Goal: Transaction & Acquisition: Purchase product/service

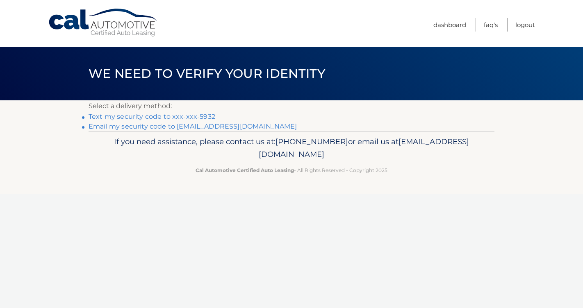
click at [205, 116] on link "Text my security code to xxx-xxx-5932" at bounding box center [152, 117] width 127 height 8
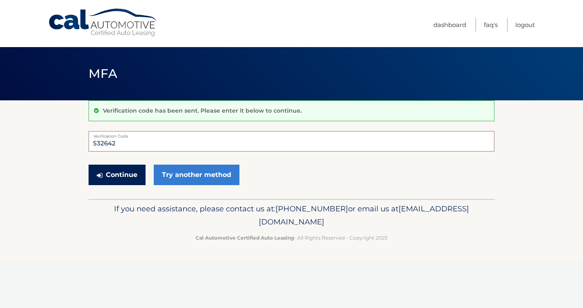
type input "532642"
click at [133, 175] on button "Continue" at bounding box center [117, 175] width 57 height 21
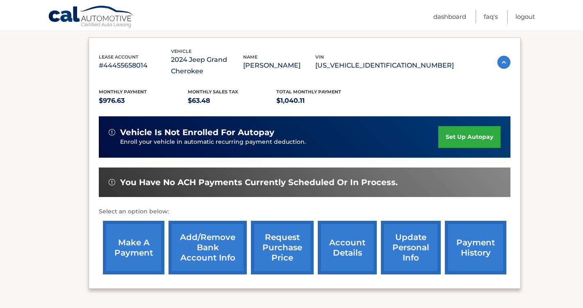
scroll to position [132, 0]
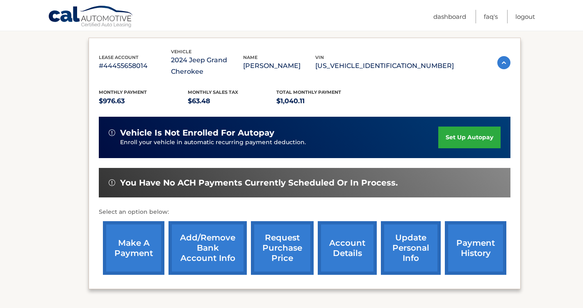
click at [148, 241] on link "make a payment" at bounding box center [134, 248] width 62 height 54
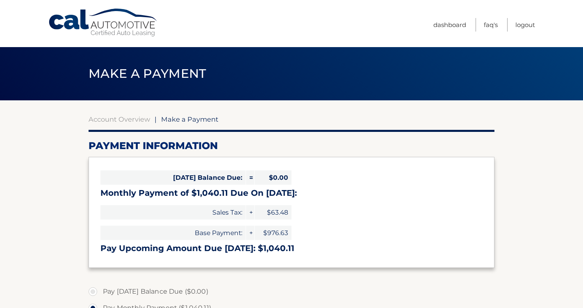
select select "YmU0NzVhNmYtNDZkMS00ODQ4LWFhZGQtZTQzYWZiOGJhNzUw"
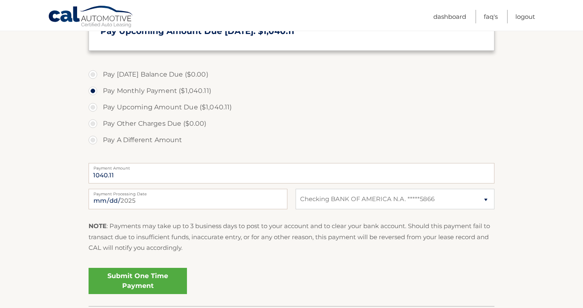
scroll to position [221, 0]
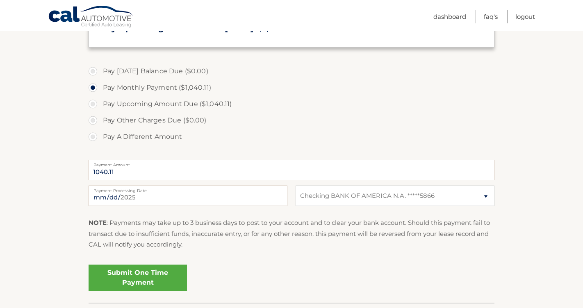
click at [149, 278] on link "Submit One Time Payment" at bounding box center [138, 278] width 98 height 26
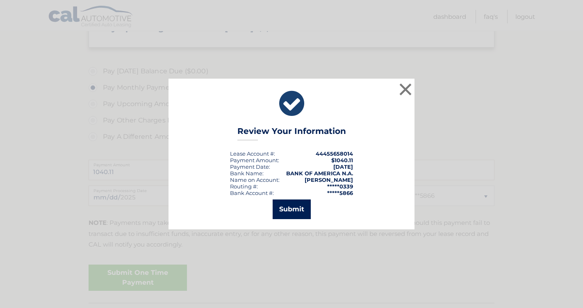
click at [295, 211] on button "Submit" at bounding box center [292, 210] width 38 height 20
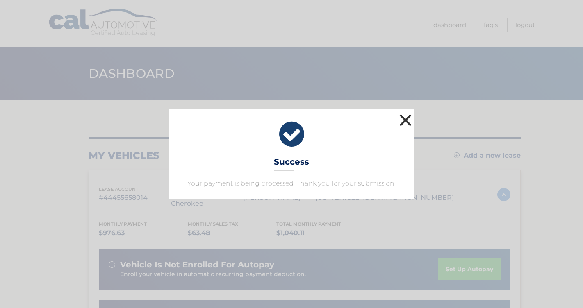
click at [405, 118] on button "×" at bounding box center [405, 120] width 16 height 16
